Goal: Task Accomplishment & Management: Use online tool/utility

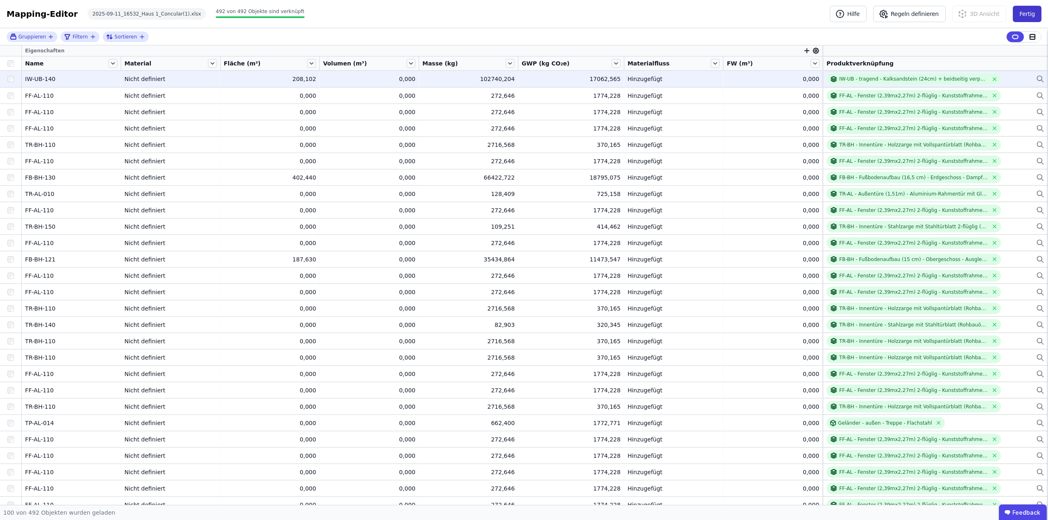
click at [1026, 16] on button "Fertig" at bounding box center [1027, 14] width 29 height 16
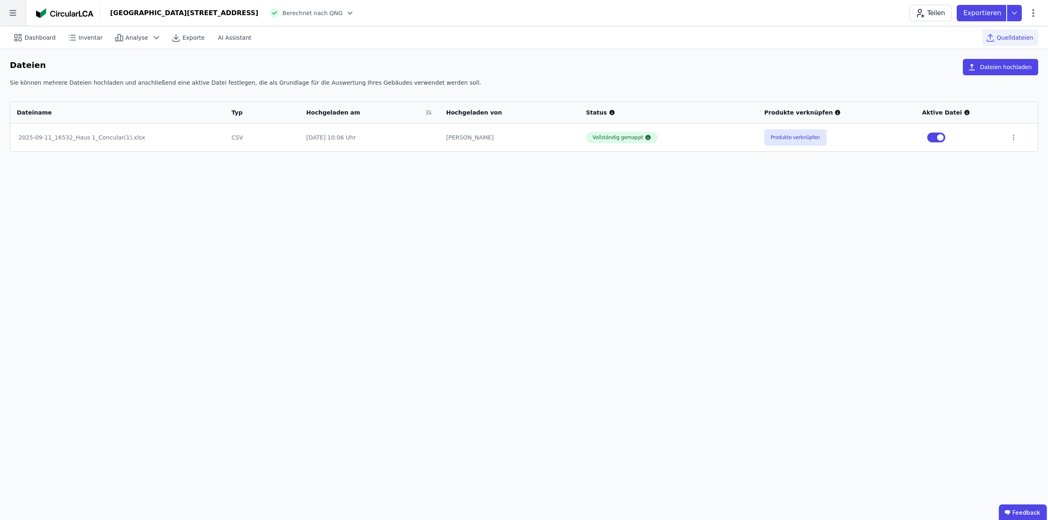
click at [14, 12] on icon at bounding box center [13, 13] width 26 height 26
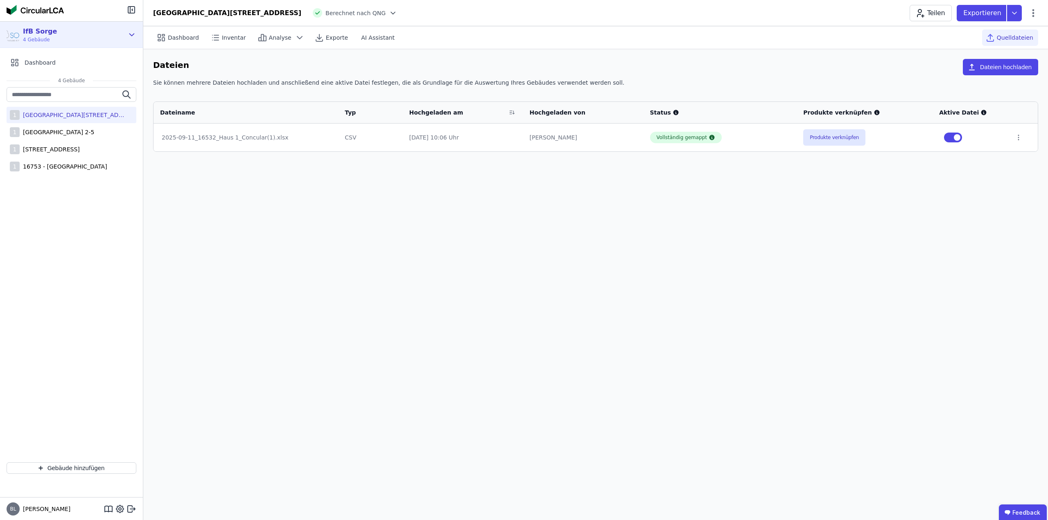
click at [97, 34] on div "IfB Sorge 4 Gebäude" at bounding box center [65, 35] width 117 height 16
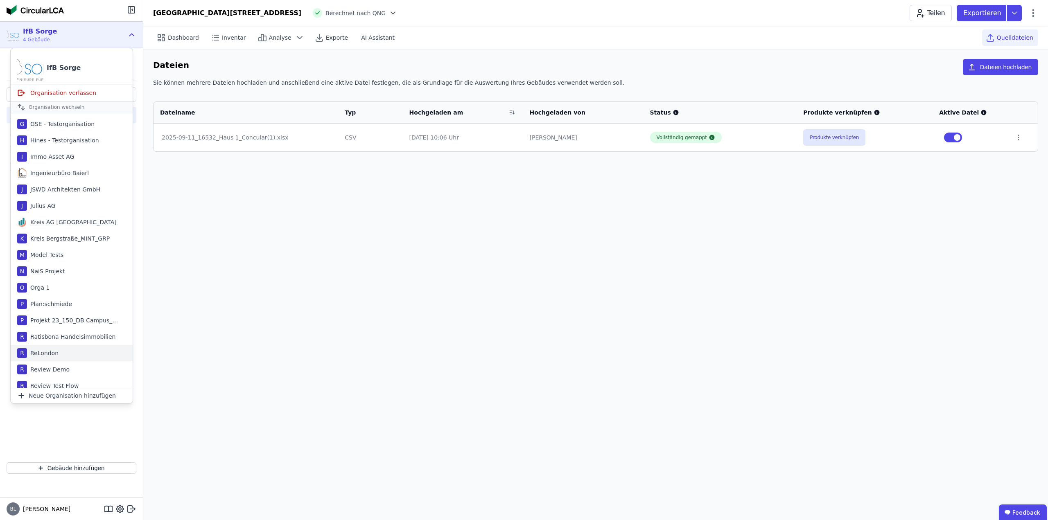
scroll to position [368, 0]
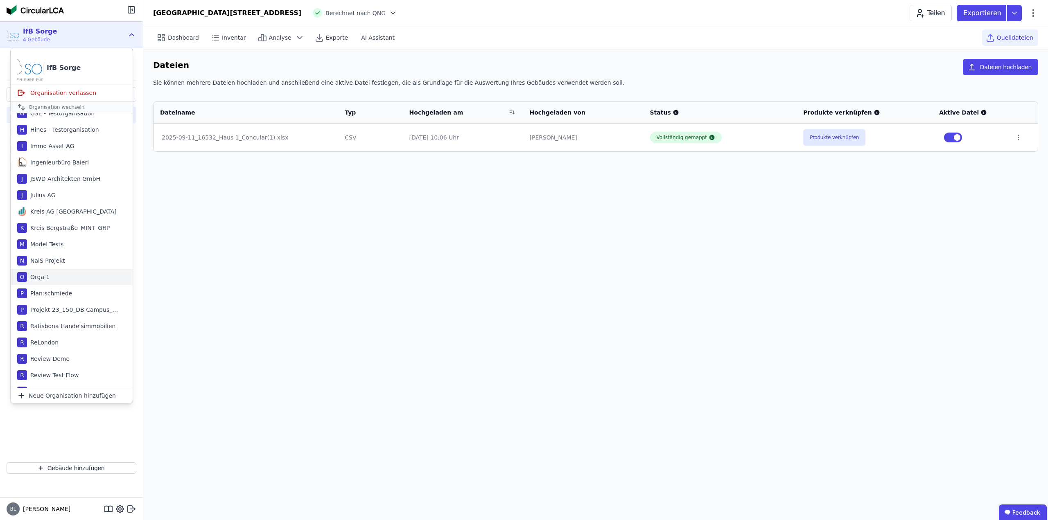
click at [40, 273] on div "Orga 1" at bounding box center [38, 277] width 23 height 8
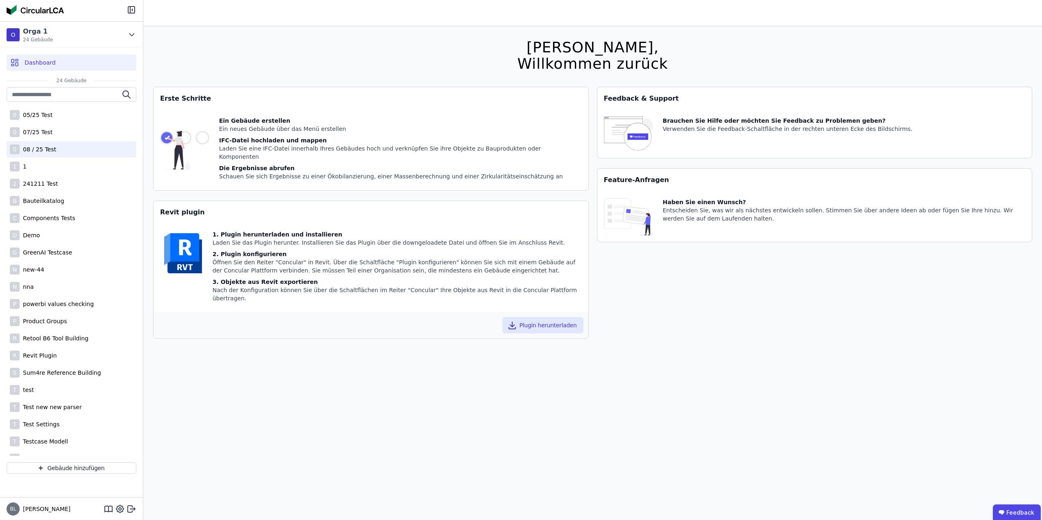
click at [55, 148] on div "0 08 / 25 Test" at bounding box center [72, 149] width 130 height 16
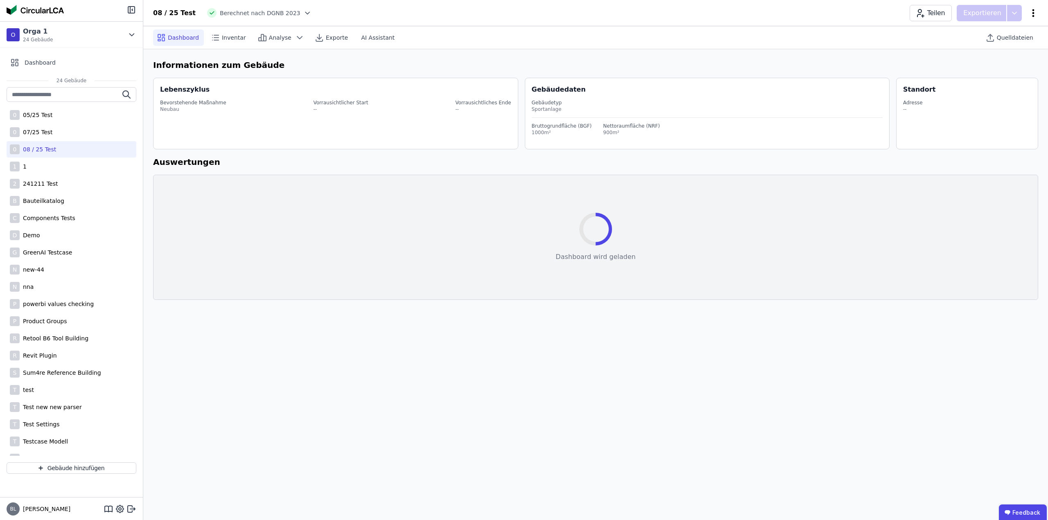
click at [1034, 14] on icon at bounding box center [1033, 13] width 10 height 10
click at [990, 81] on span "Emissionen aus Betrieb" at bounding box center [998, 89] width 66 height 16
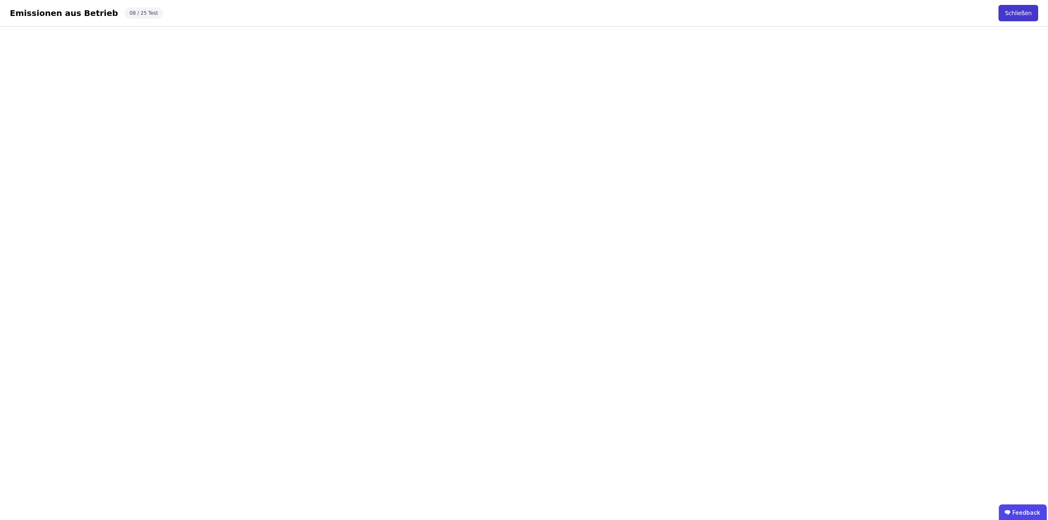
click at [1024, 8] on button "Schließen" at bounding box center [1018, 13] width 40 height 16
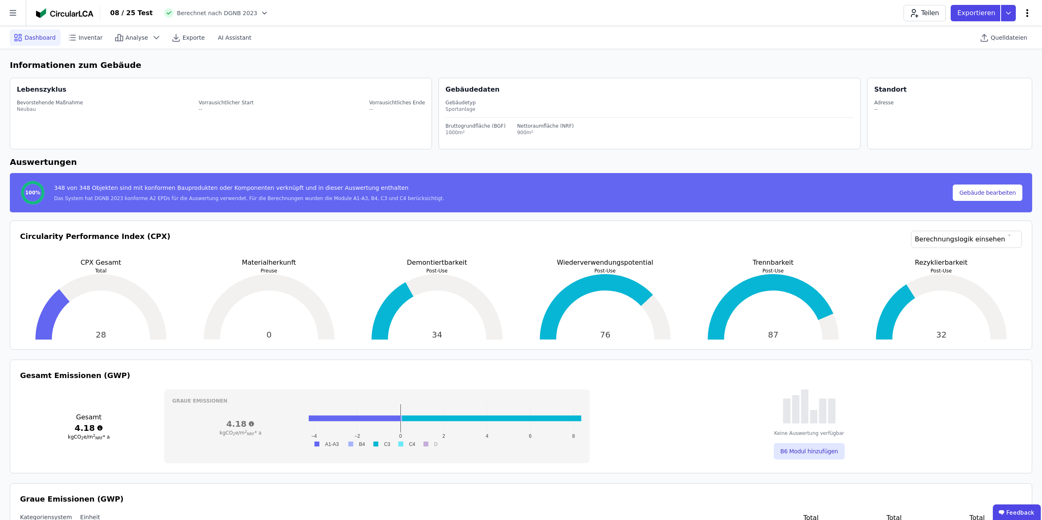
click at [1025, 12] on icon at bounding box center [1027, 13] width 10 height 10
click at [1006, 27] on div "Gebäude bearbeiten" at bounding box center [992, 32] width 79 height 15
select select "**********"
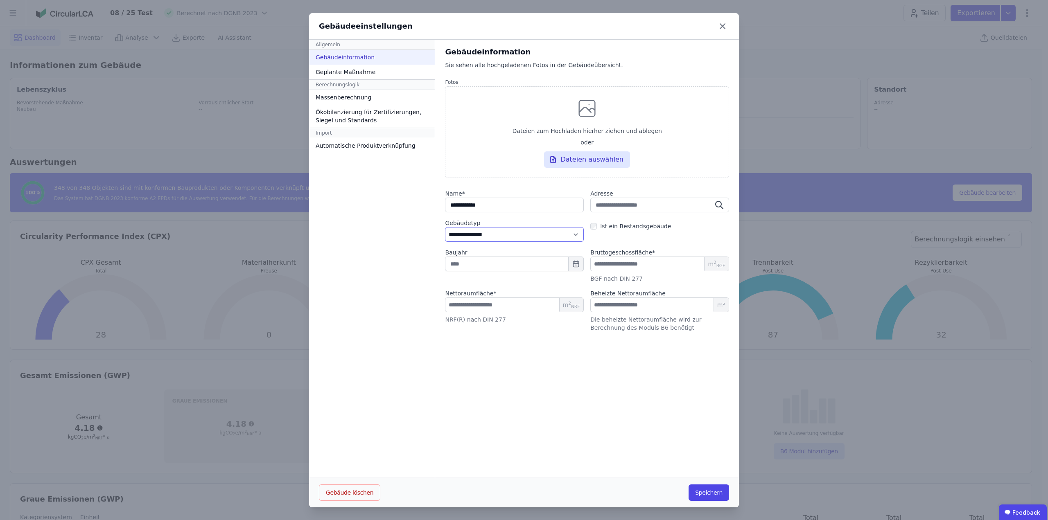
click at [529, 238] on select "**********" at bounding box center [514, 234] width 139 height 15
click at [660, 469] on div "**********" at bounding box center [587, 259] width 304 height 438
click at [716, 29] on icon at bounding box center [722, 26] width 13 height 13
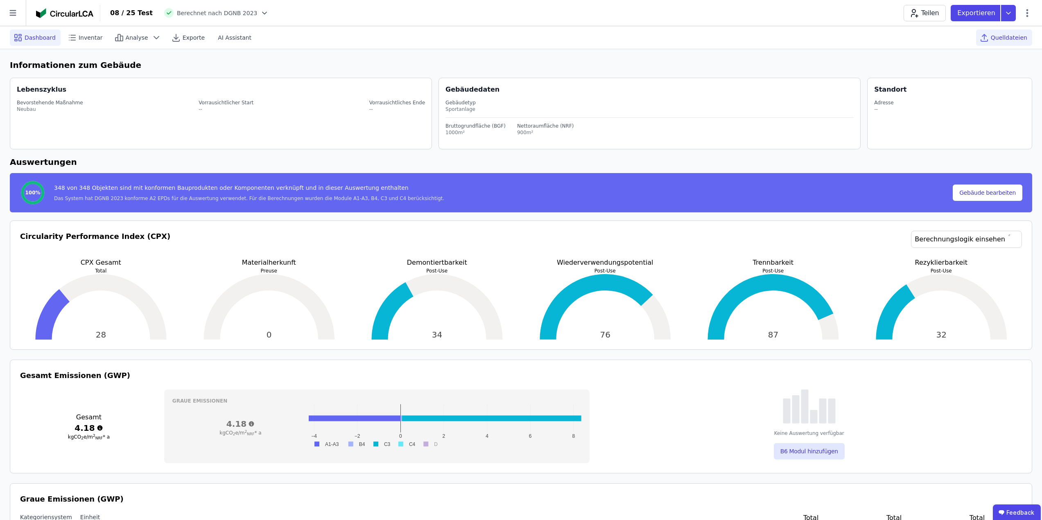
click at [1006, 36] on span "Quelldateien" at bounding box center [1009, 38] width 36 height 8
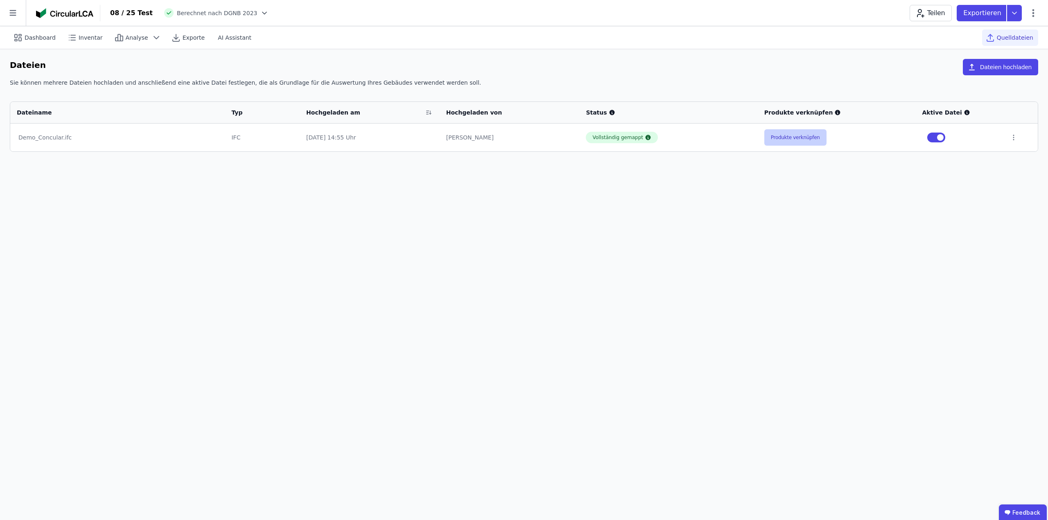
click at [811, 137] on button "Produkte verknüpfen" at bounding box center [795, 137] width 62 height 16
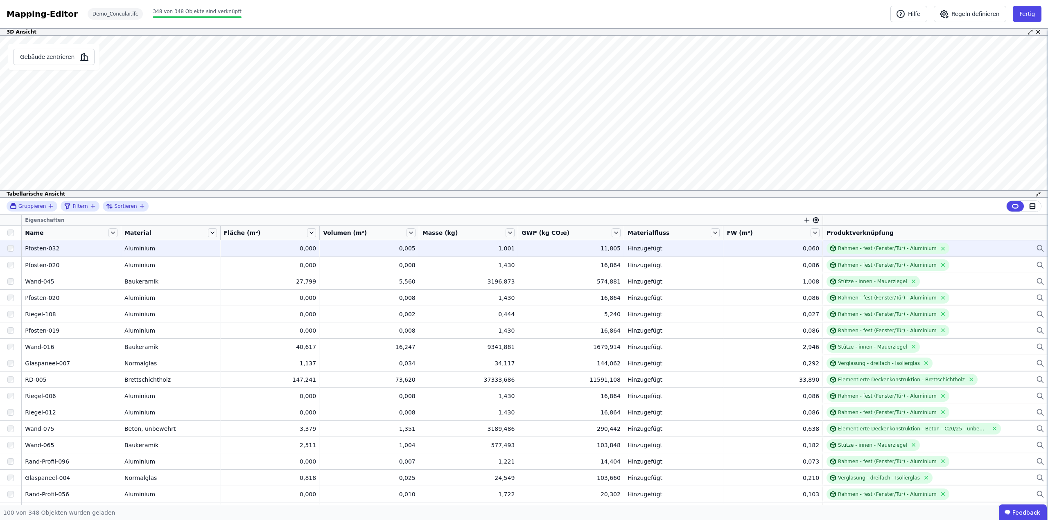
click at [1037, 246] on icon at bounding box center [1039, 248] width 5 height 5
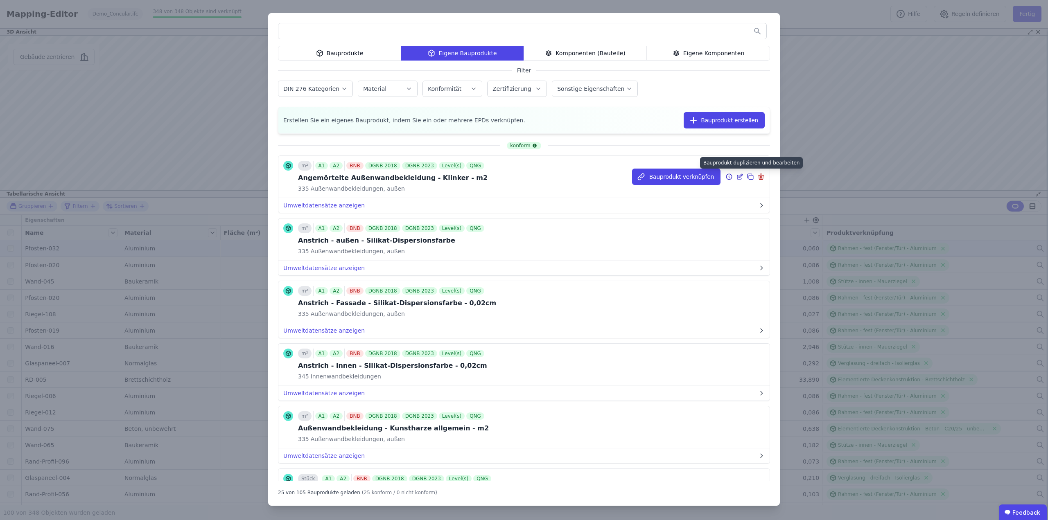
click at [747, 177] on icon at bounding box center [750, 177] width 7 height 10
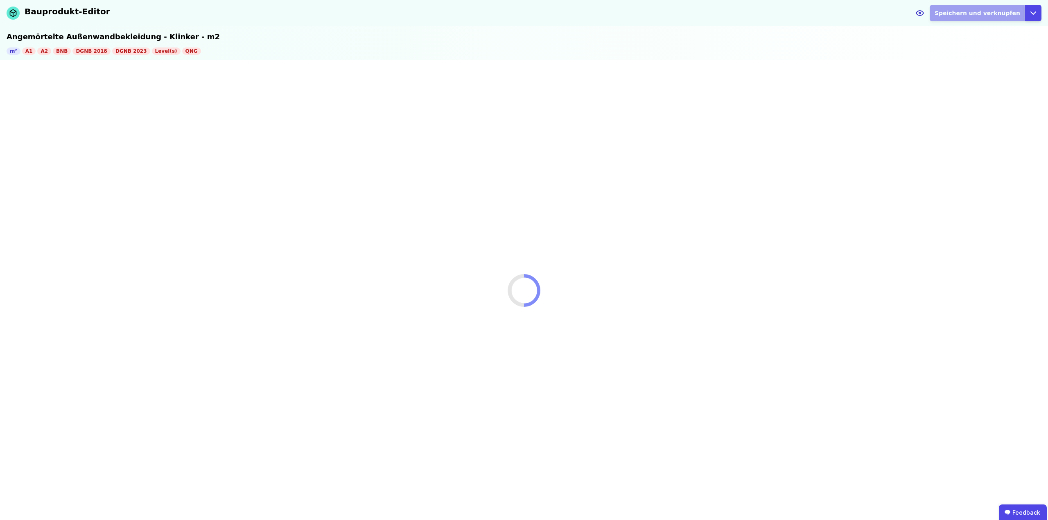
select select "**********"
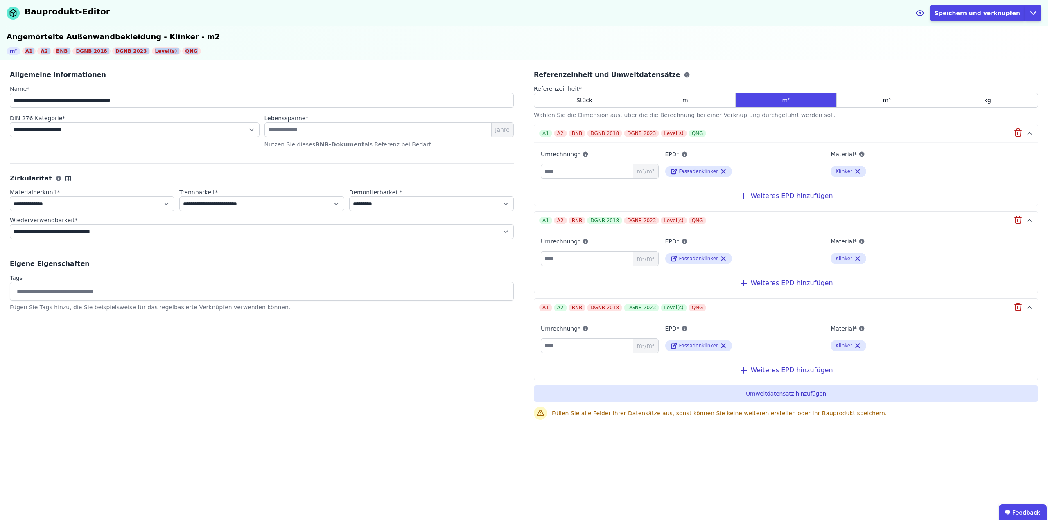
drag, startPoint x: 179, startPoint y: 47, endPoint x: 22, endPoint y: 52, distance: 156.8
click at [22, 52] on div "m² A1 A2 BNB DGNB 2018 DGNB 2023 Level(s) QNG" at bounding box center [524, 50] width 1035 height 7
click at [394, 420] on div "**********" at bounding box center [262, 290] width 524 height 461
click at [720, 346] on icon at bounding box center [723, 346] width 7 height 10
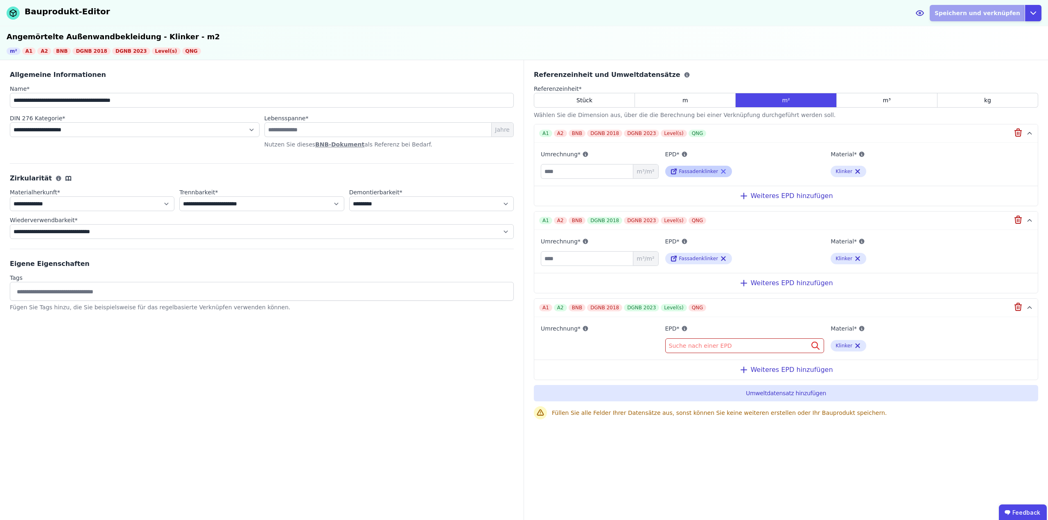
click at [720, 169] on icon at bounding box center [723, 172] width 7 height 10
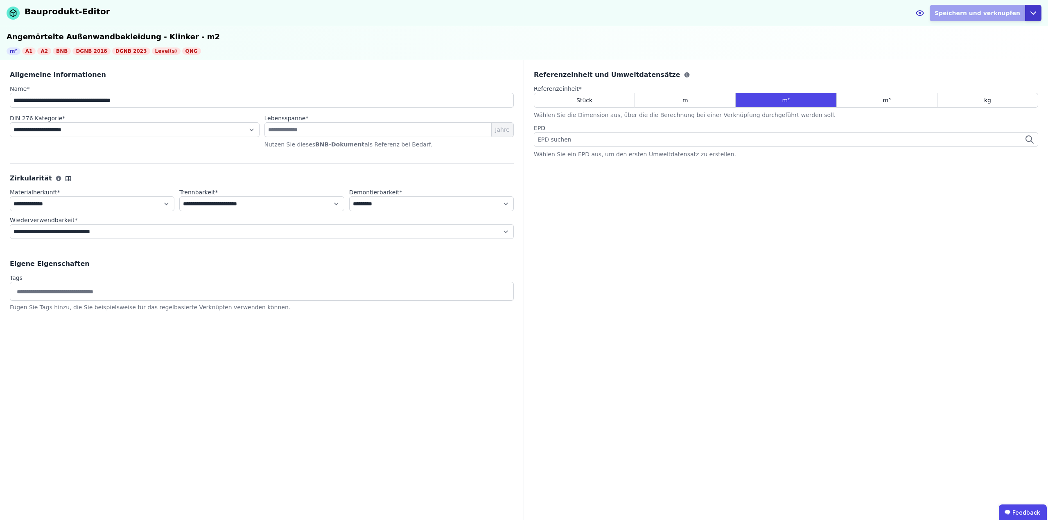
click at [1029, 13] on icon "button" at bounding box center [1033, 13] width 10 height 10
click at [970, 47] on div "Abbrechen" at bounding box center [995, 47] width 91 height 15
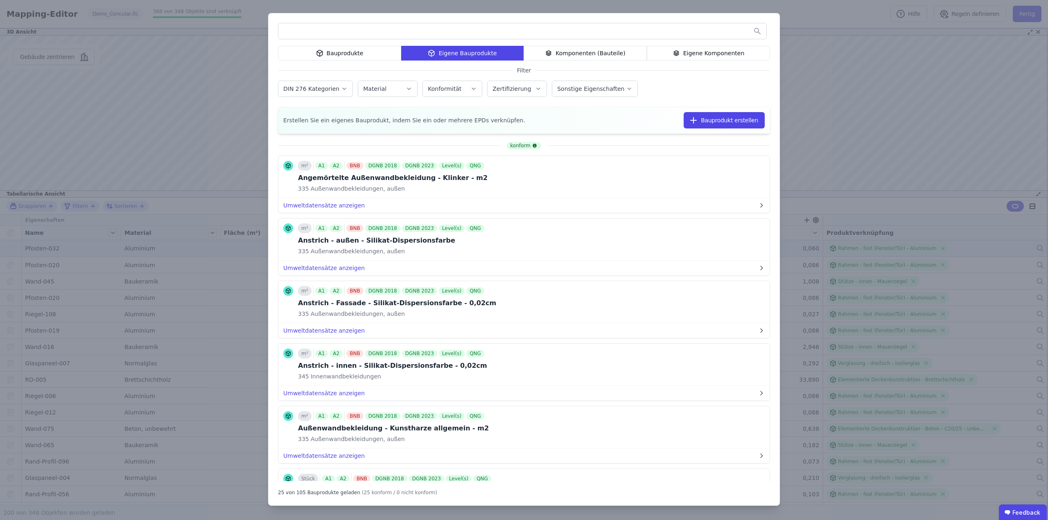
click at [858, 14] on div "Bauprodukte Eigene Bauprodukte Komponenten (Bauteile) Eigene Komponenten Filter…" at bounding box center [524, 260] width 1048 height 520
